Goal: Task Accomplishment & Management: Manage account settings

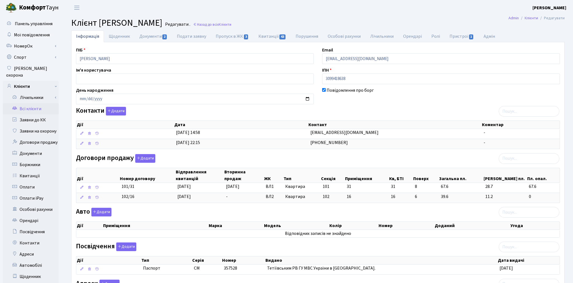
scroll to position [89, 0]
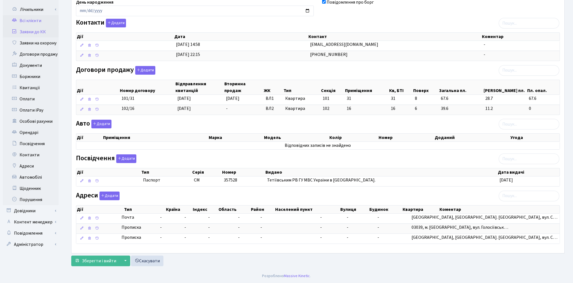
click at [39, 26] on link "Заявки до КК" at bounding box center [31, 31] width 56 height 11
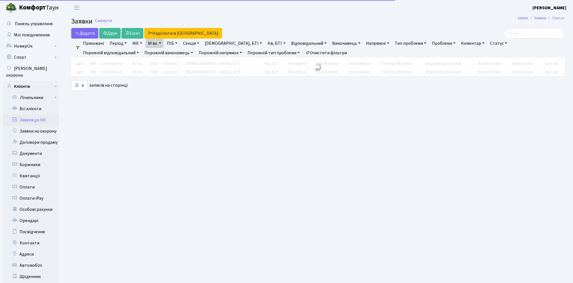
select select "25"
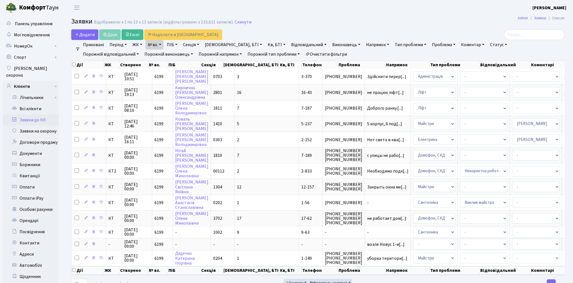
click at [303, 57] on link "Очистити фільтри" at bounding box center [326, 53] width 46 height 9
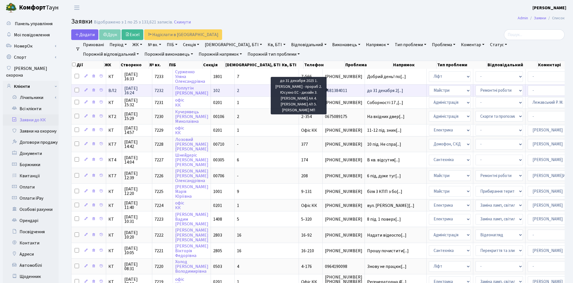
click at [367, 91] on span "до 31 декабря 2[...]" at bounding box center [385, 90] width 36 height 6
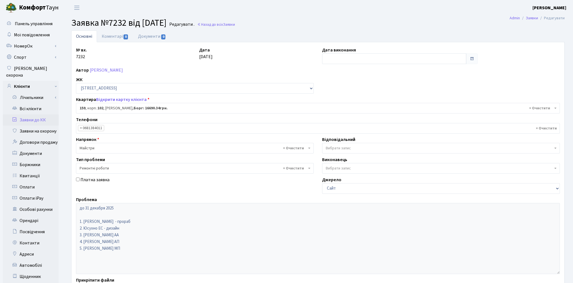
select select "38413"
select select "62"
click at [114, 36] on link "Коментарі 0" at bounding box center [115, 35] width 36 height 11
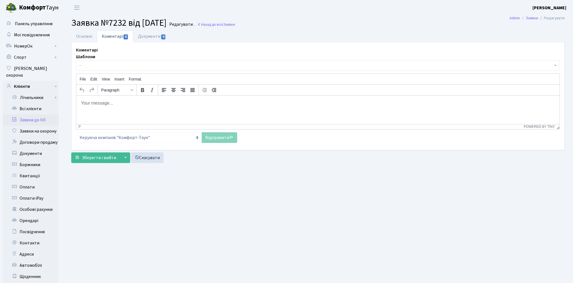
click at [111, 65] on span "-" at bounding box center [316, 66] width 473 height 6
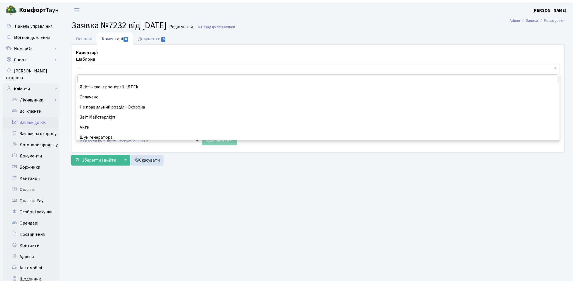
scroll to position [124, 0]
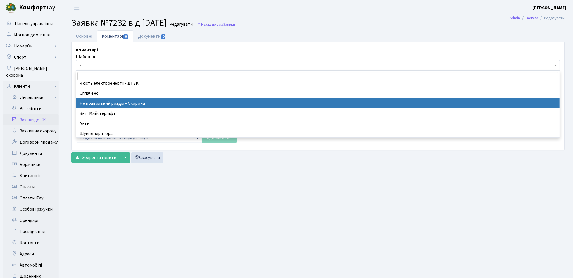
select select "34"
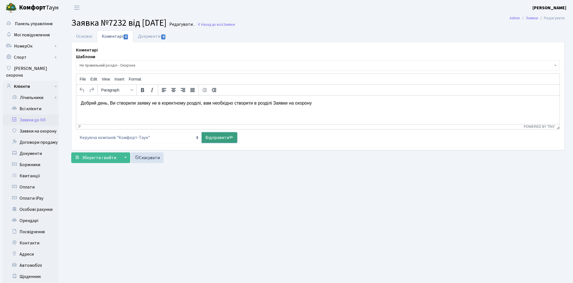
click at [213, 137] on link "Відправити" at bounding box center [219, 137] width 35 height 11
select select
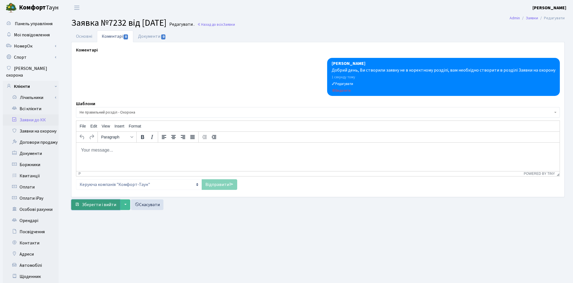
click at [103, 202] on span "Зберегти і вийти" at bounding box center [99, 204] width 34 height 6
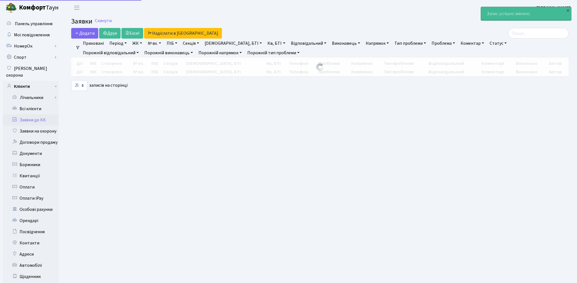
select select "25"
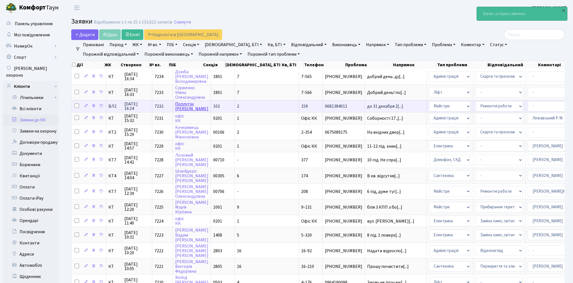
click at [189, 105] on link "[PERSON_NAME]" at bounding box center [191, 106] width 33 height 11
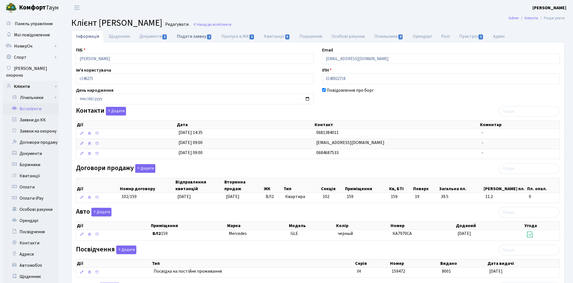
click at [186, 37] on link "Подати заявку 1" at bounding box center [194, 35] width 44 height 11
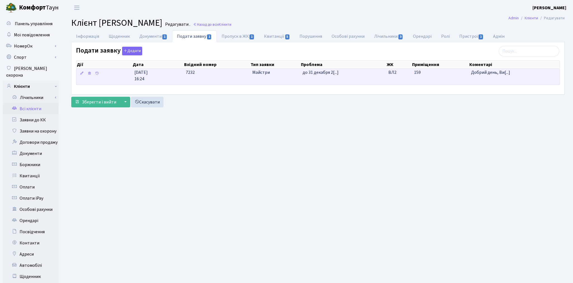
click at [227, 80] on td "7232" at bounding box center [216, 77] width 66 height 16
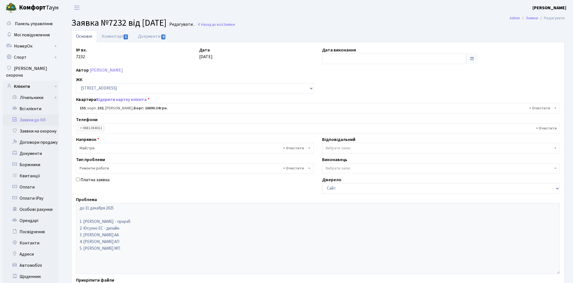
select select "38413"
select select "62"
click at [113, 36] on link "Коментарі 1" at bounding box center [115, 35] width 36 height 11
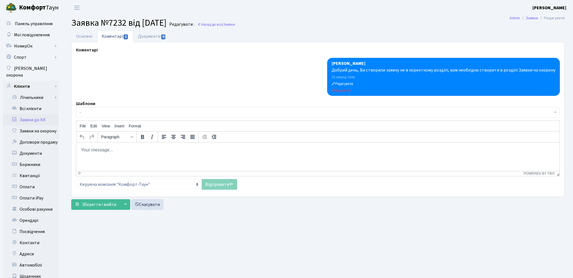
click at [92, 112] on span "-" at bounding box center [316, 112] width 473 height 6
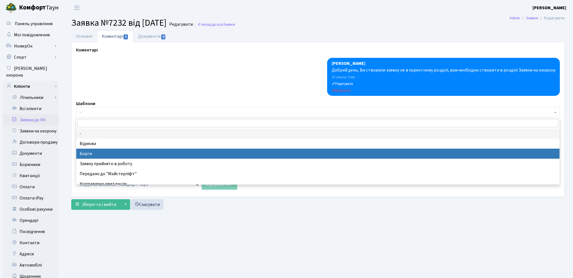
select select "3"
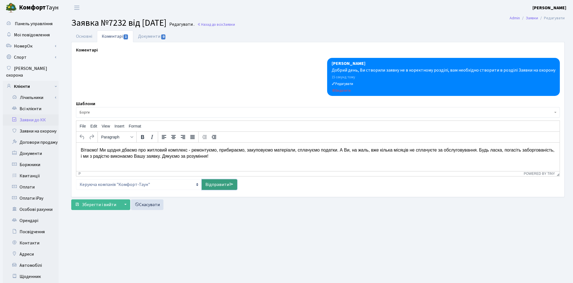
click at [213, 185] on link "Відправити" at bounding box center [219, 184] width 35 height 11
select select
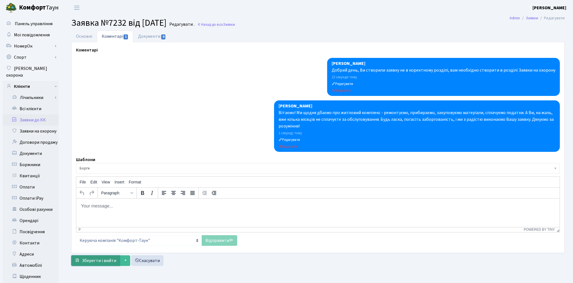
click at [108, 260] on span "Зберегти і вийти" at bounding box center [99, 260] width 34 height 6
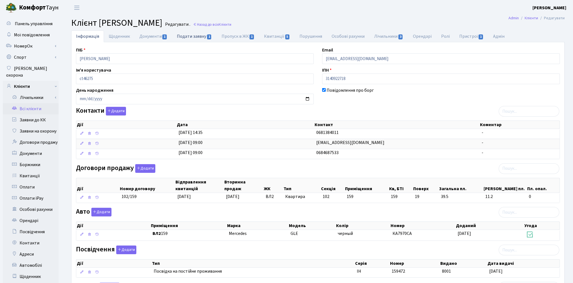
click at [194, 35] on link "Подати заявку 1" at bounding box center [194, 35] width 44 height 11
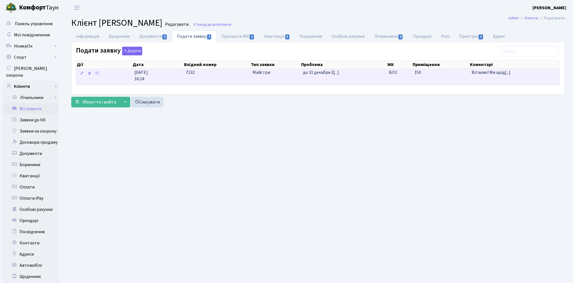
click at [289, 74] on span "Майстри" at bounding box center [275, 72] width 46 height 6
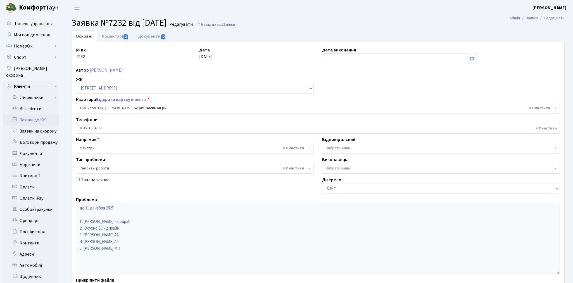
select select "38413"
select select "62"
click at [95, 72] on link "[PERSON_NAME]" at bounding box center [106, 70] width 33 height 6
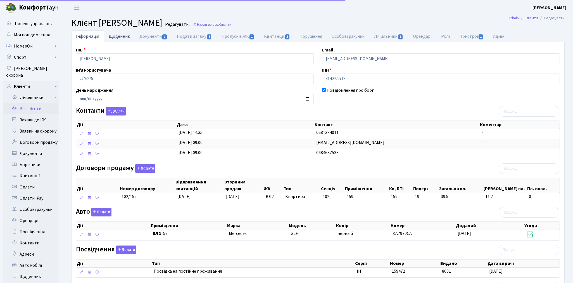
click at [116, 35] on link "Щоденник" at bounding box center [119, 35] width 31 height 11
select select "25"
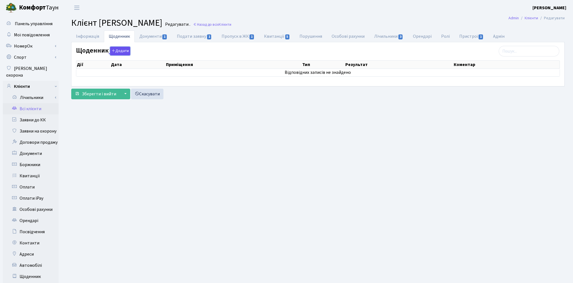
click at [120, 52] on button "Додати" at bounding box center [120, 51] width 20 height 9
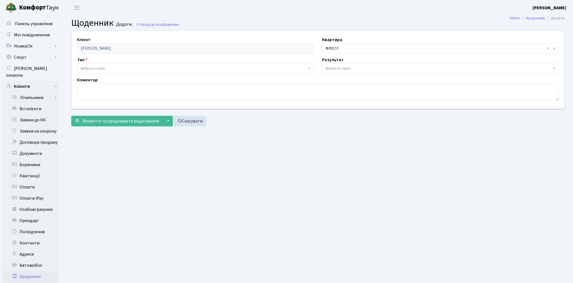
click at [109, 66] on span "Вибрати запис" at bounding box center [194, 69] width 226 height 6
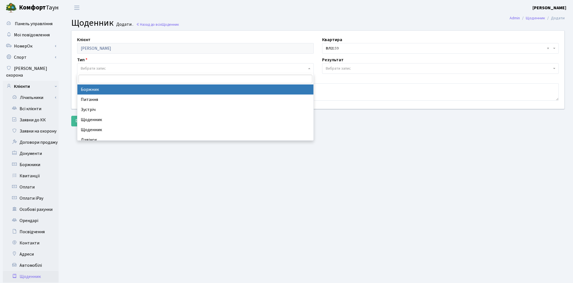
select select "189"
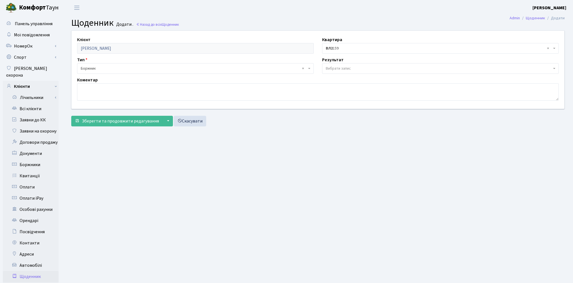
click at [336, 65] on span "Вибрати запис" at bounding box center [440, 68] width 237 height 11
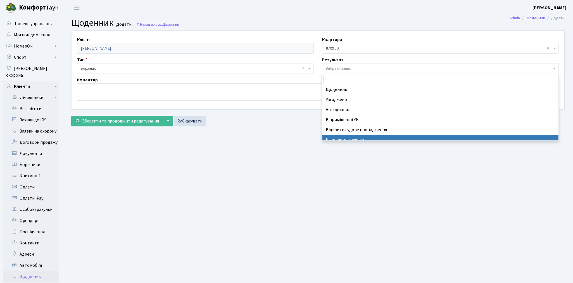
select select "199"
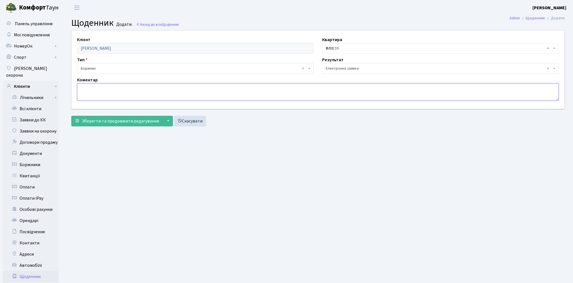
click at [110, 88] on textarea at bounding box center [318, 91] width 482 height 17
type textarea "H"
type textarea "Рекомендовано сплатити заборгованість"
click at [112, 124] on span "Зберегти та продовжити редагування" at bounding box center [120, 121] width 77 height 6
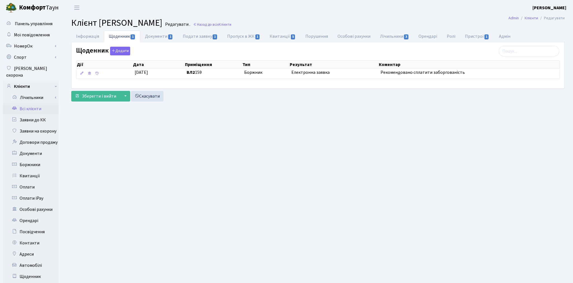
click at [28, 103] on link "Всі клієнти" at bounding box center [31, 108] width 56 height 11
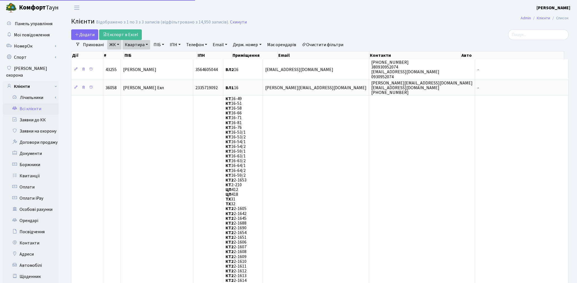
select select "25"
click at [345, 29] on div "Додати Експорт в Excel" at bounding box center [234, 34] width 326 height 11
click at [35, 114] on link "Заявки до КК" at bounding box center [31, 119] width 56 height 11
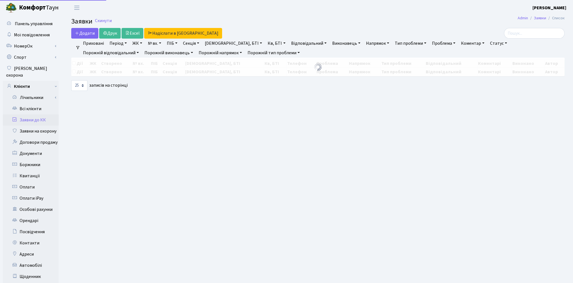
select select "25"
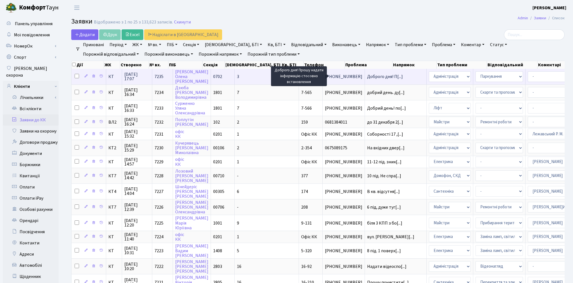
click at [367, 78] on span "Доброго дня! П[...]" at bounding box center [385, 76] width 36 height 6
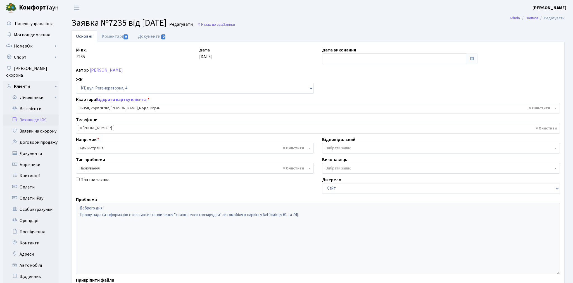
select select "1576"
select select "66"
select select
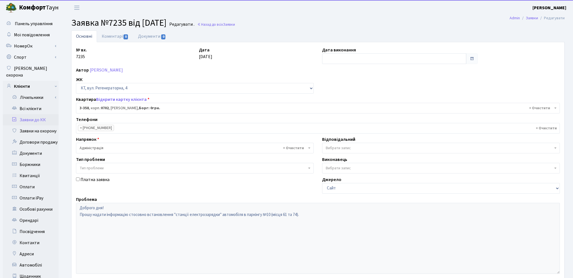
click at [275, 159] on div "Тип проблеми ) Тип проблеми Паркування Тип проблеми" at bounding box center [195, 164] width 246 height 17
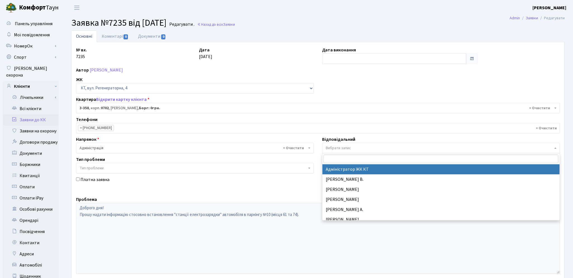
click at [335, 146] on span "Вибрати запис" at bounding box center [338, 148] width 25 height 6
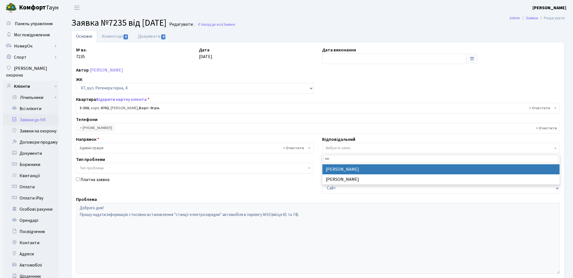
type input "он"
select select "82"
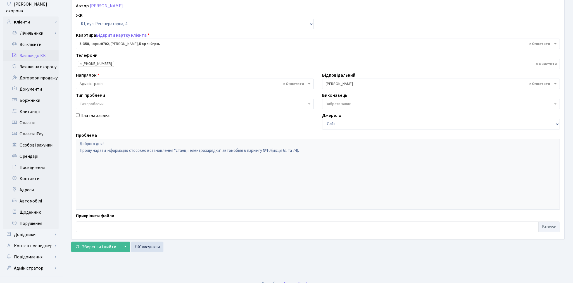
scroll to position [65, 0]
click at [108, 244] on span "Зберегти і вийти" at bounding box center [99, 246] width 34 height 6
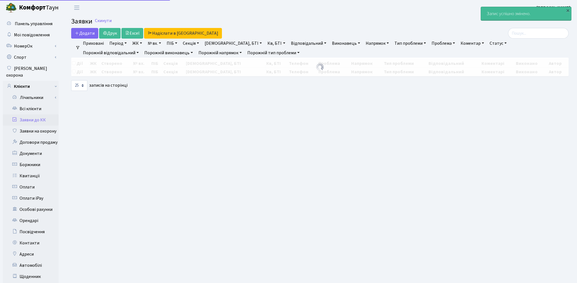
select select "25"
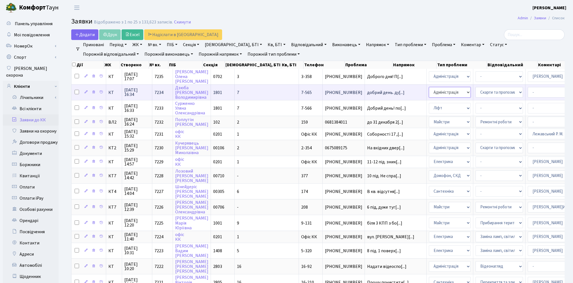
click at [429, 91] on select "- Адміністрація Домофон, СКД Ліфт Майстри Сантехніка Економічний відділ Електри…" at bounding box center [450, 92] width 42 height 11
select select "16"
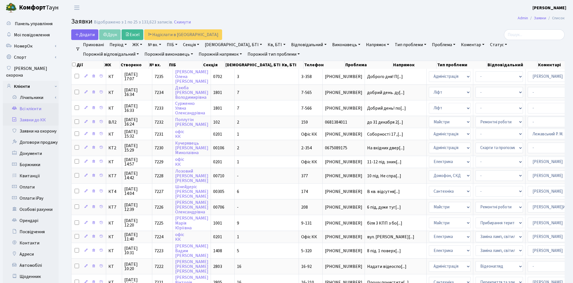
click at [30, 103] on link "Всі клієнти" at bounding box center [31, 108] width 56 height 11
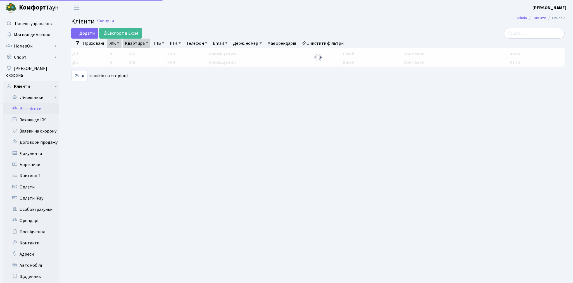
select select "25"
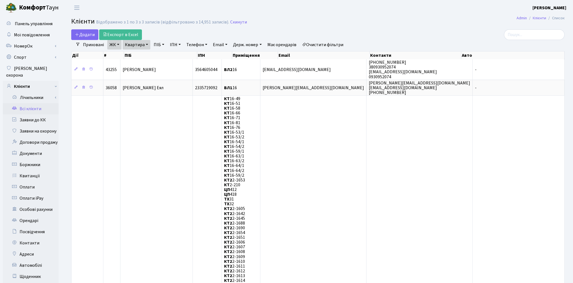
click at [327, 44] on link "Очистити фільтри" at bounding box center [323, 44] width 46 height 9
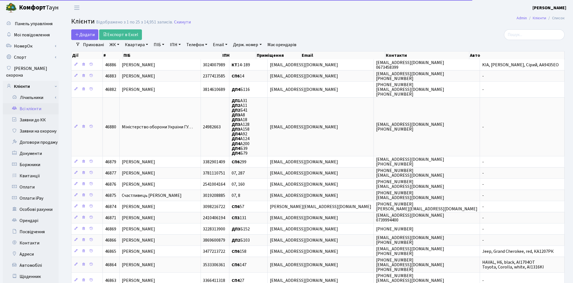
click at [135, 44] on link "Квартира" at bounding box center [137, 44] width 28 height 9
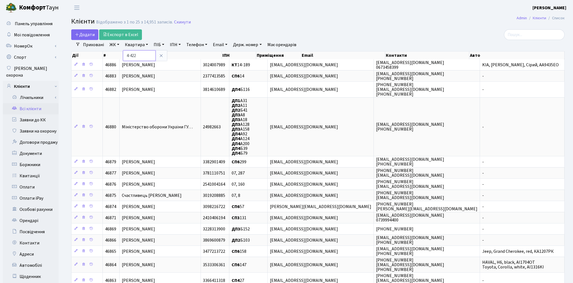
type input "4-422"
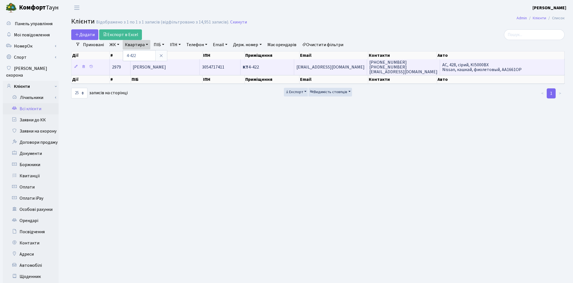
click at [177, 65] on td "Басов Олег Олегович" at bounding box center [164, 66] width 69 height 15
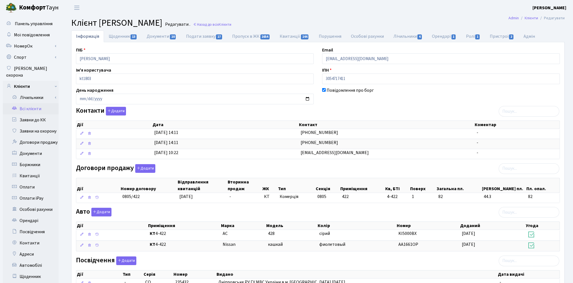
click at [33, 104] on link "Всі клієнти" at bounding box center [31, 108] width 56 height 11
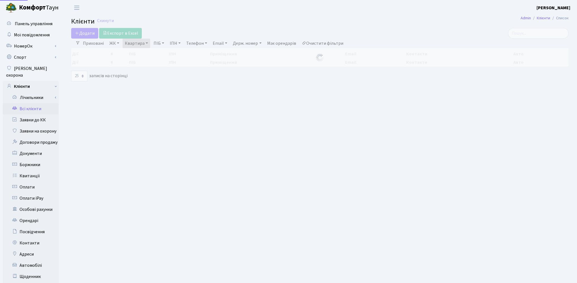
select select "25"
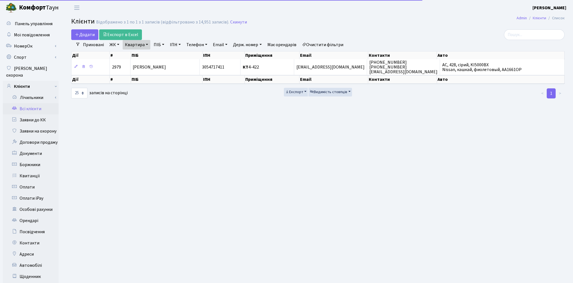
click at [332, 45] on link "Очистити фільтри" at bounding box center [323, 44] width 46 height 9
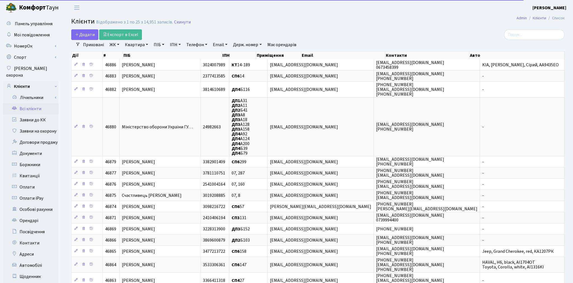
click at [135, 45] on link "Квартира" at bounding box center [137, 44] width 28 height 9
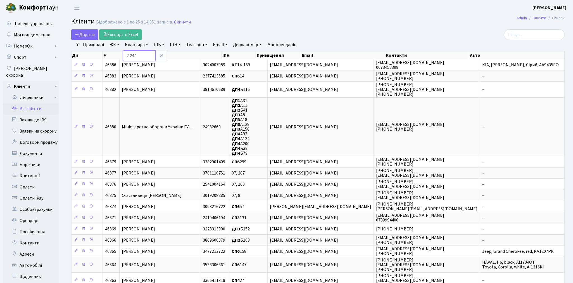
type input "2-247"
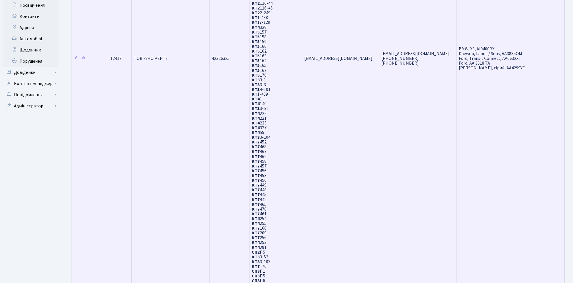
scroll to position [269, 0]
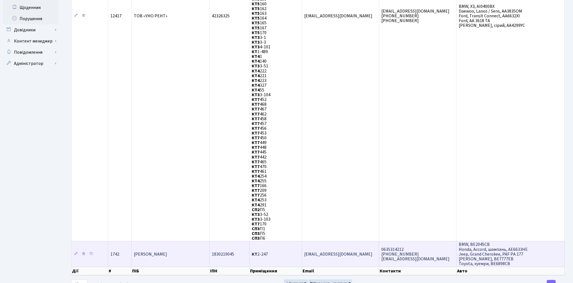
click at [190, 241] on td "[PERSON_NAME]" at bounding box center [171, 253] width 78 height 25
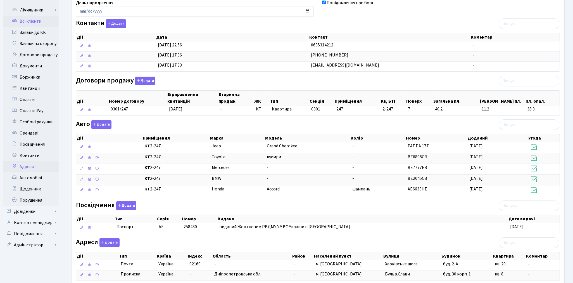
scroll to position [125, 0]
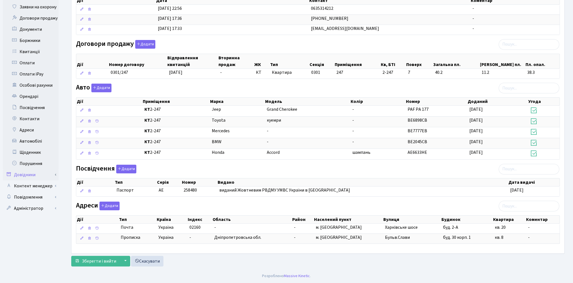
click at [43, 169] on link "Довідники" at bounding box center [31, 174] width 56 height 11
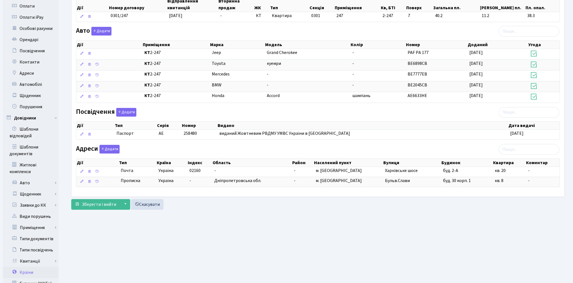
scroll to position [252, 0]
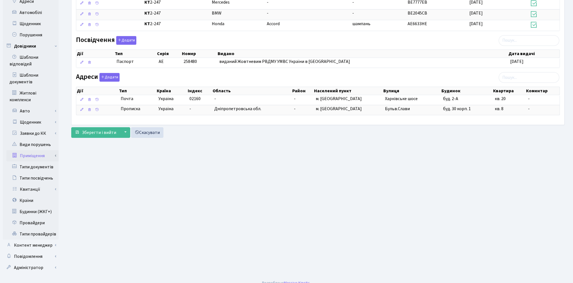
click at [36, 150] on link "Приміщення" at bounding box center [32, 155] width 52 height 11
click at [37, 161] on link "Всі приміщення" at bounding box center [32, 166] width 52 height 11
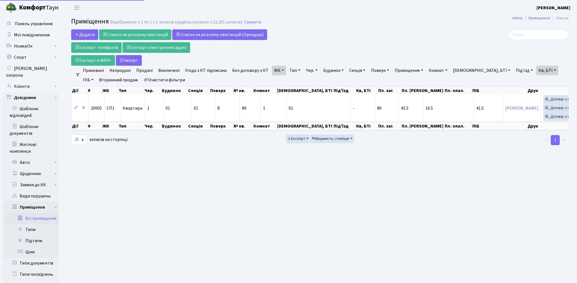
select select "25"
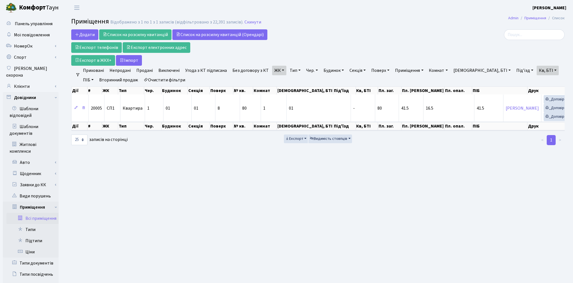
click at [159, 83] on link "Очистити фільтри" at bounding box center [164, 79] width 46 height 9
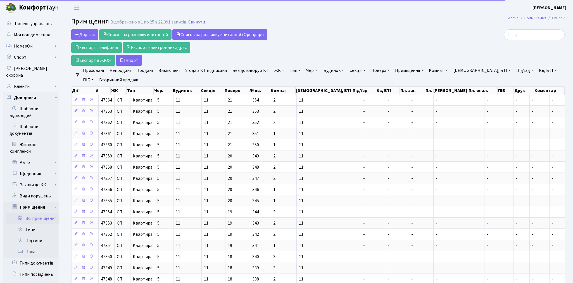
click at [358, 70] on link "Секція" at bounding box center [357, 70] width 21 height 9
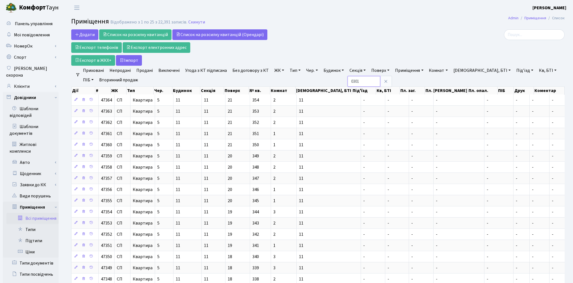
type input "0301"
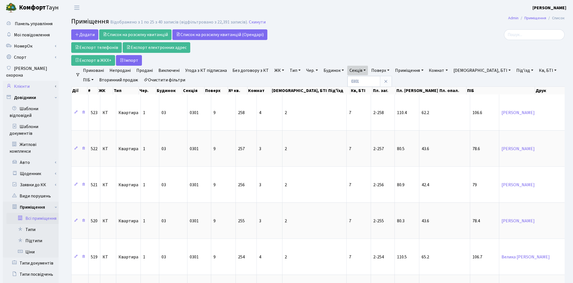
click at [28, 81] on link "Клієнти" at bounding box center [31, 86] width 56 height 11
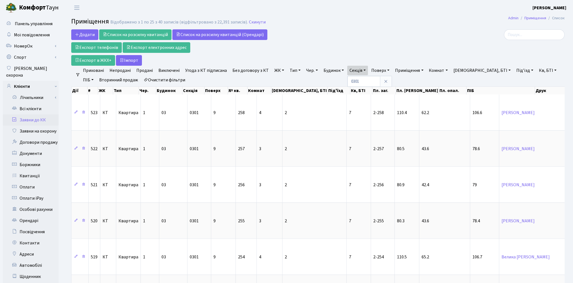
click at [30, 114] on link "Заявки до КК" at bounding box center [31, 119] width 56 height 11
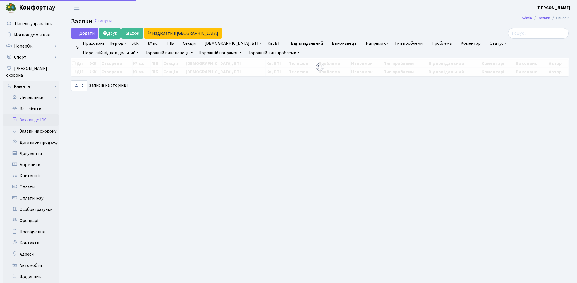
select select "25"
